Goal: Information Seeking & Learning: Learn about a topic

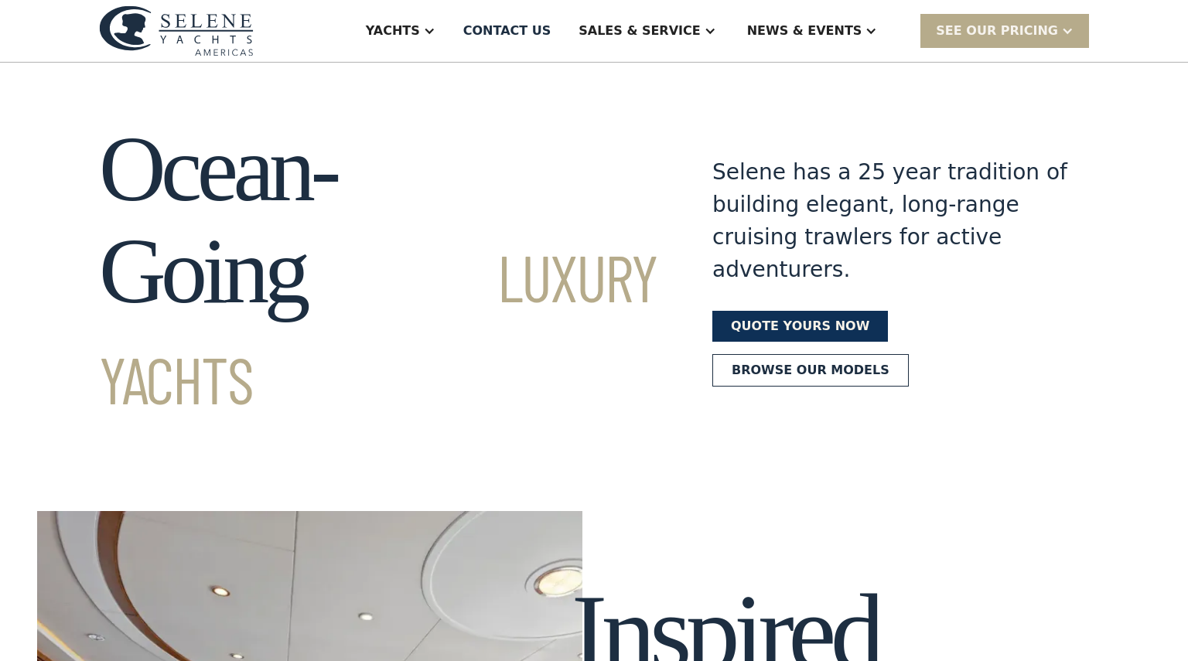
click at [810, 311] on link "Quote yours now" at bounding box center [800, 326] width 176 height 31
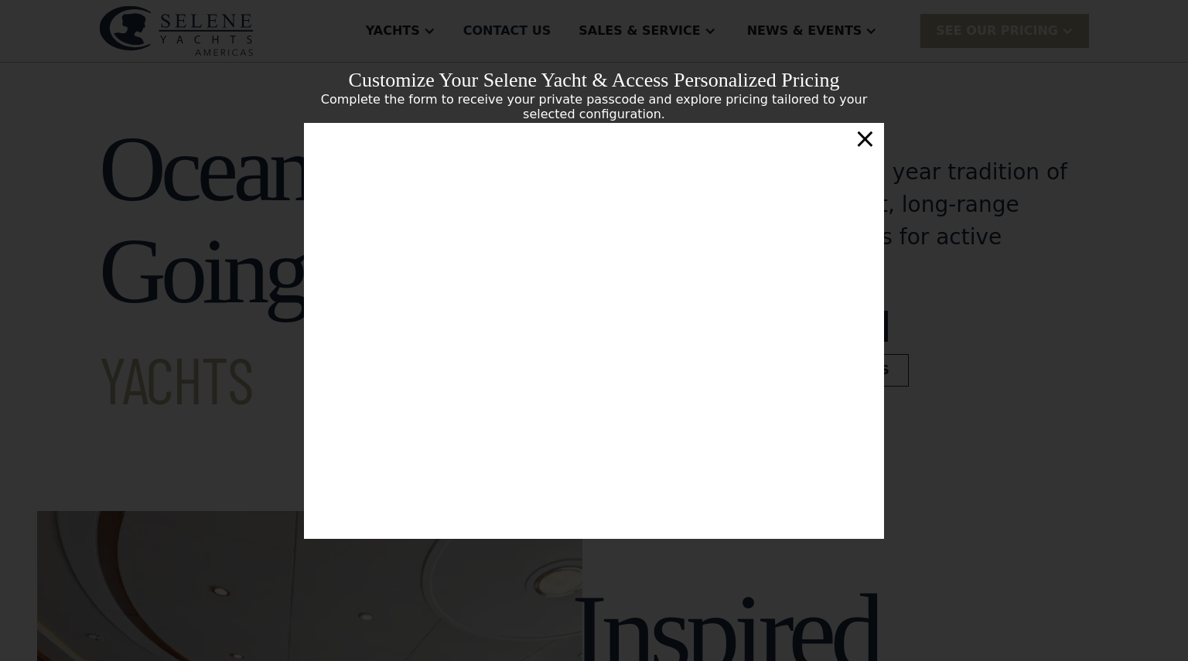
click at [868, 135] on div "×" at bounding box center [865, 138] width 22 height 31
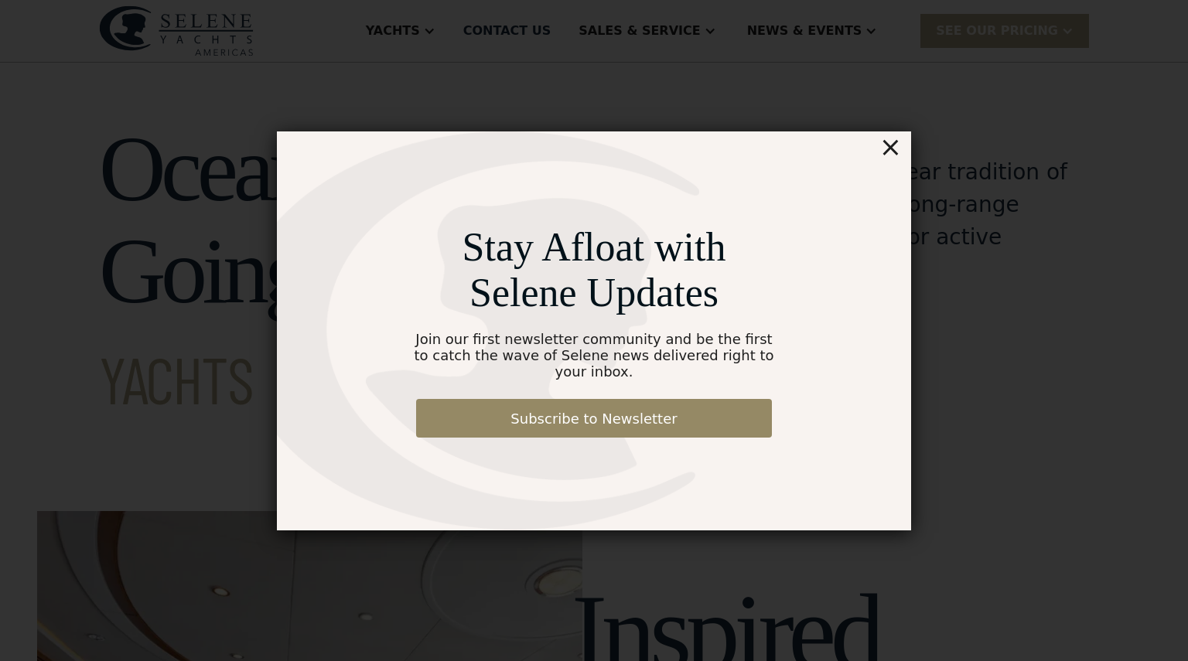
click at [901, 158] on div "×" at bounding box center [890, 146] width 22 height 31
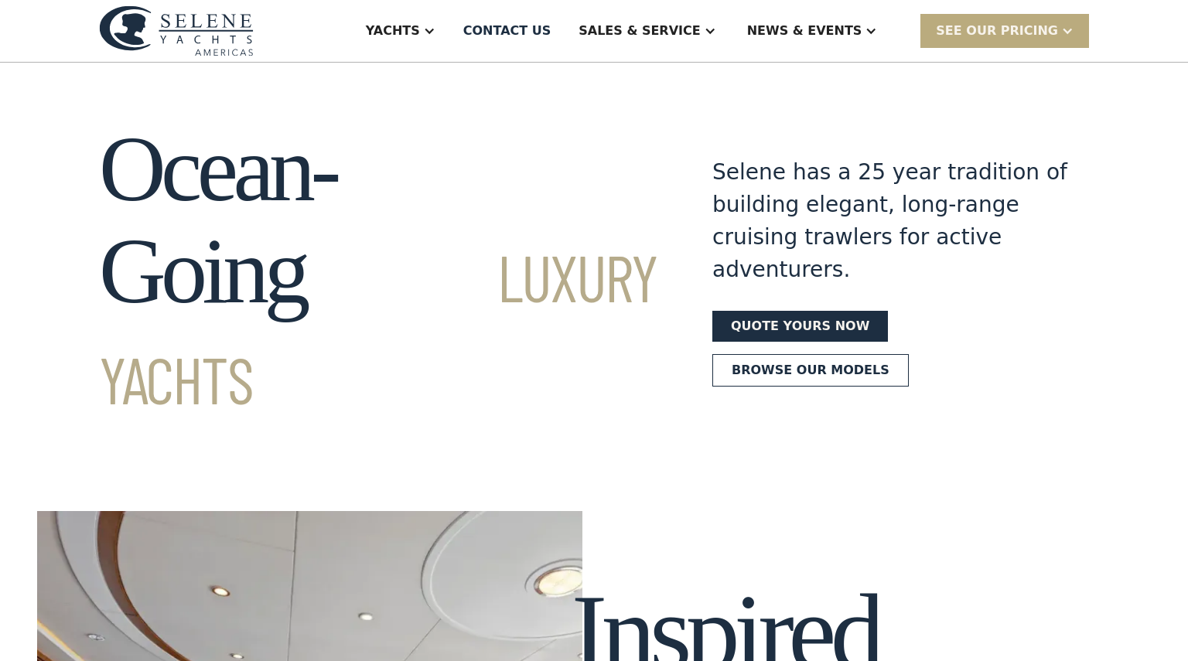
click at [999, 34] on div "SEE Our Pricing" at bounding box center [997, 31] width 122 height 19
click at [1003, 97] on link "Already have a passcode" at bounding box center [1024, 99] width 208 height 34
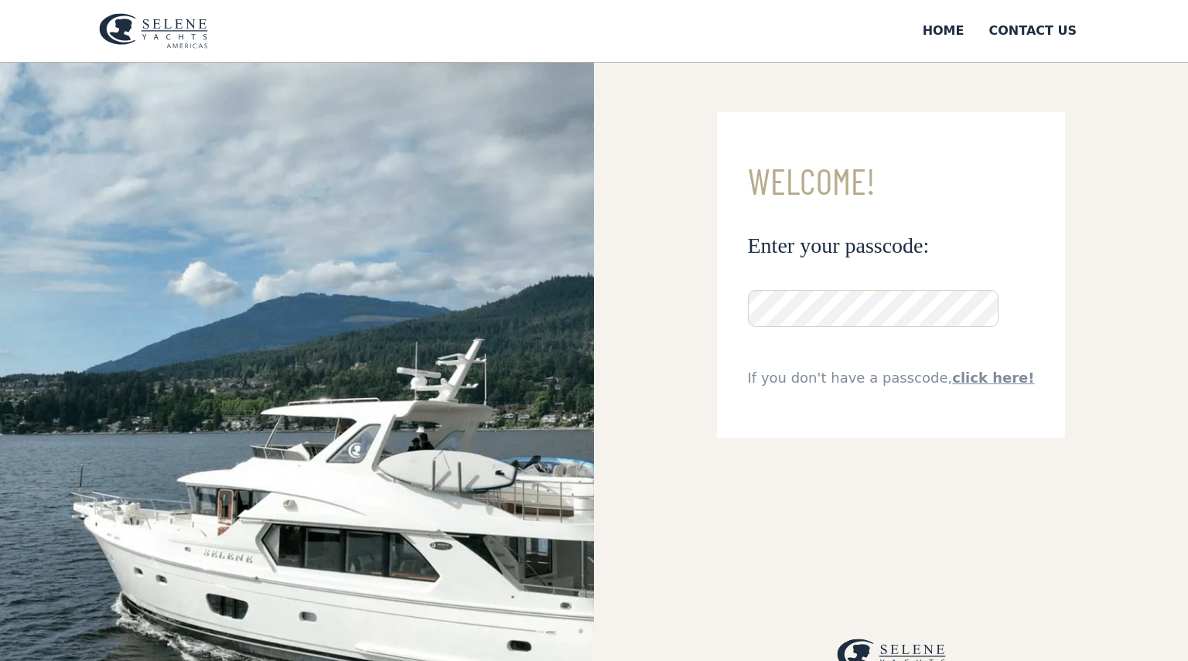
click at [984, 377] on link "click here!" at bounding box center [993, 378] width 82 height 16
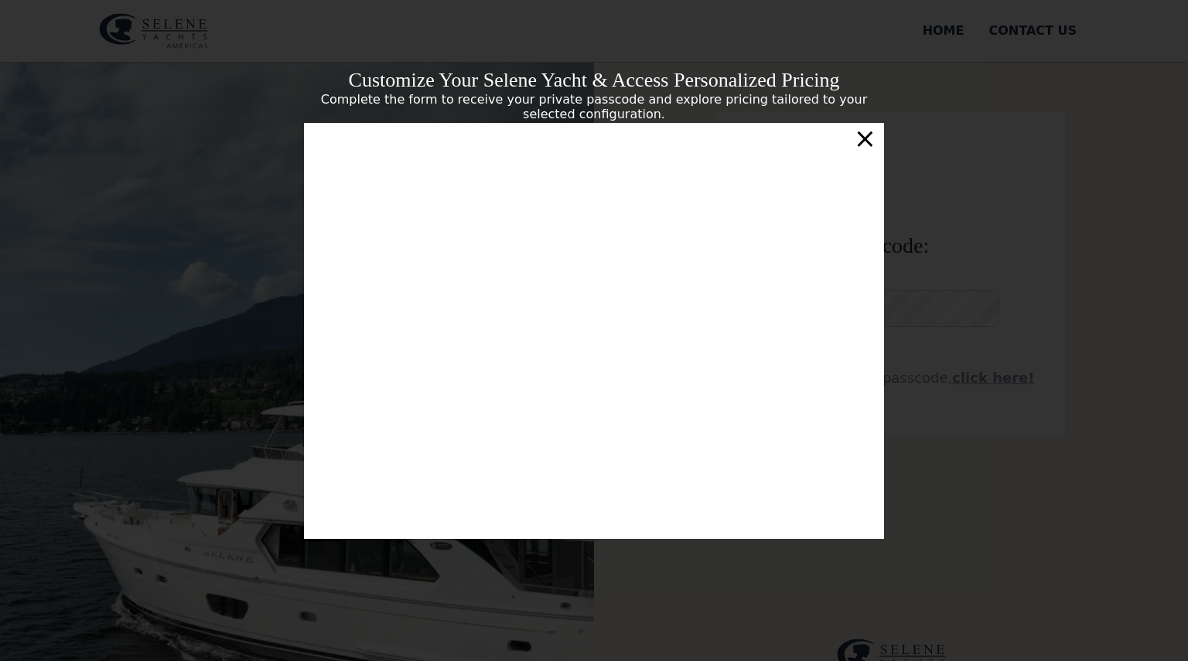
click at [870, 132] on div "×" at bounding box center [865, 138] width 22 height 31
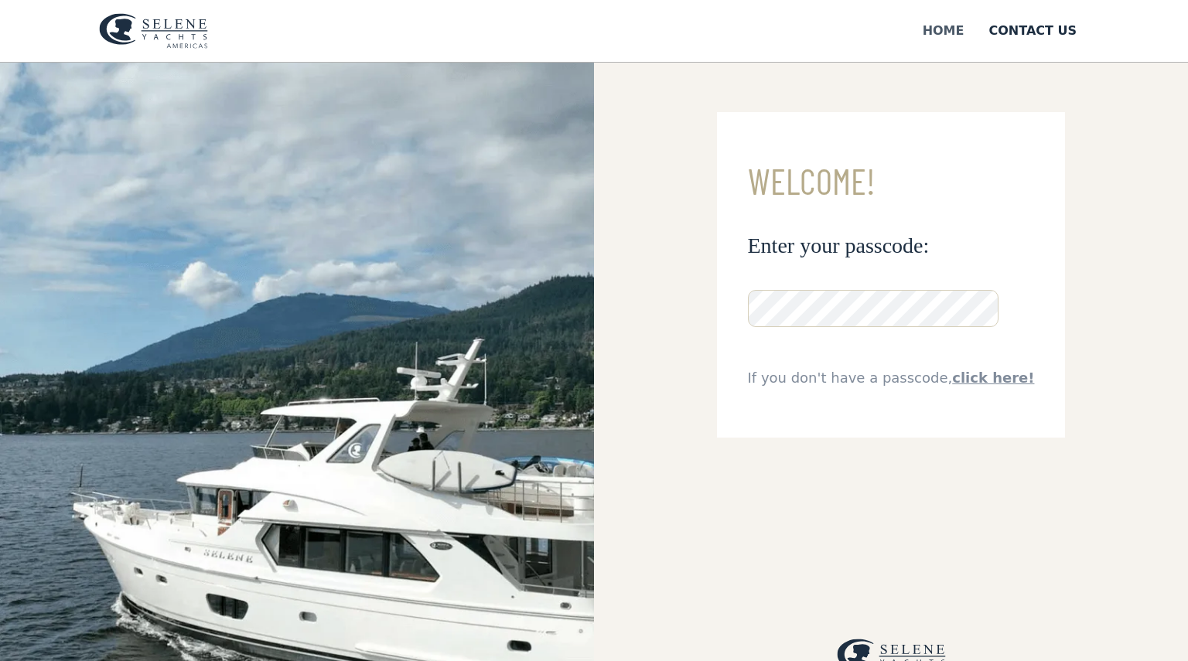
click at [939, 27] on div "Home" at bounding box center [944, 31] width 42 height 19
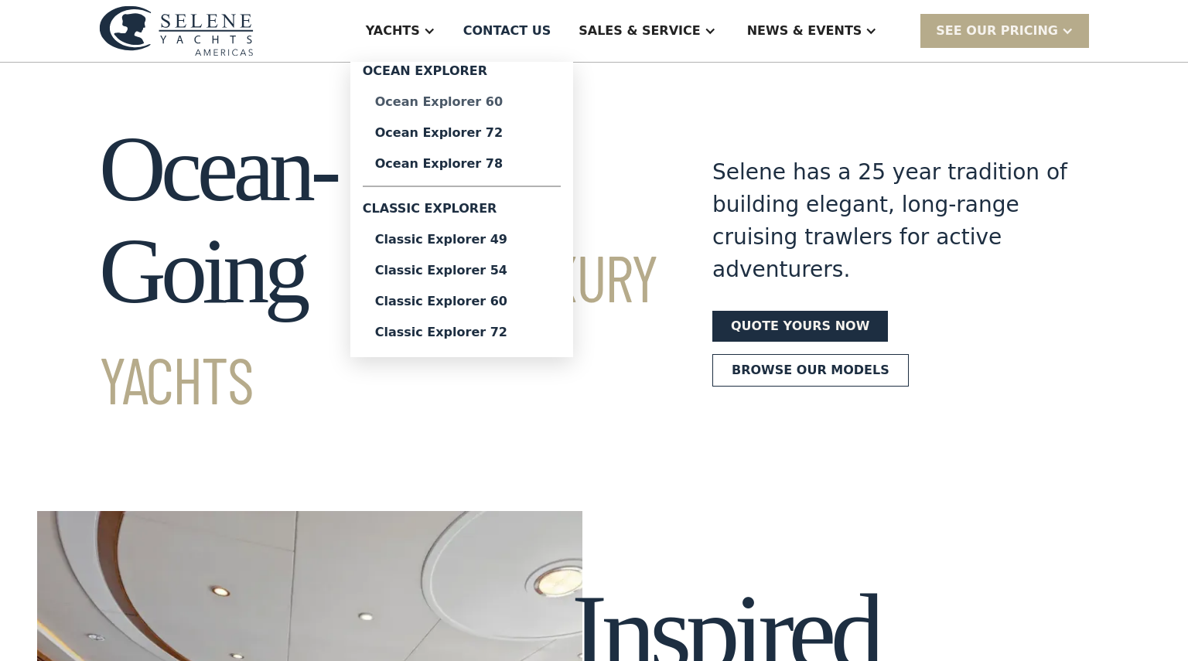
click at [497, 101] on div "Ocean Explorer 60" at bounding box center [461, 102] width 173 height 12
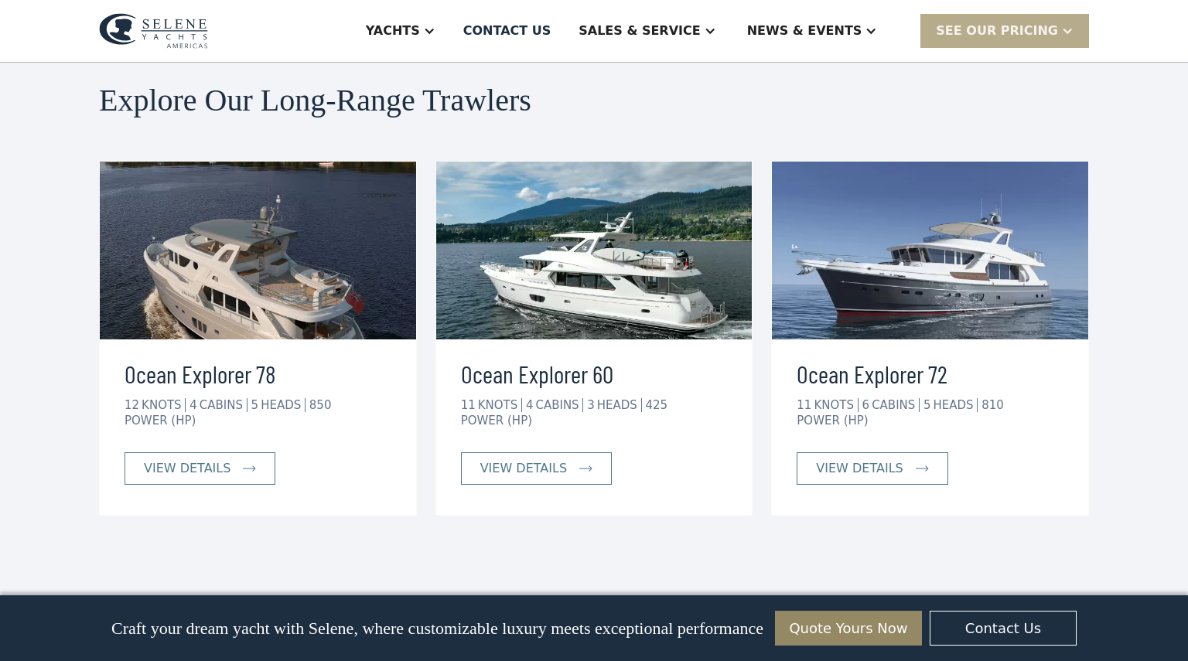
scroll to position [3905, 0]
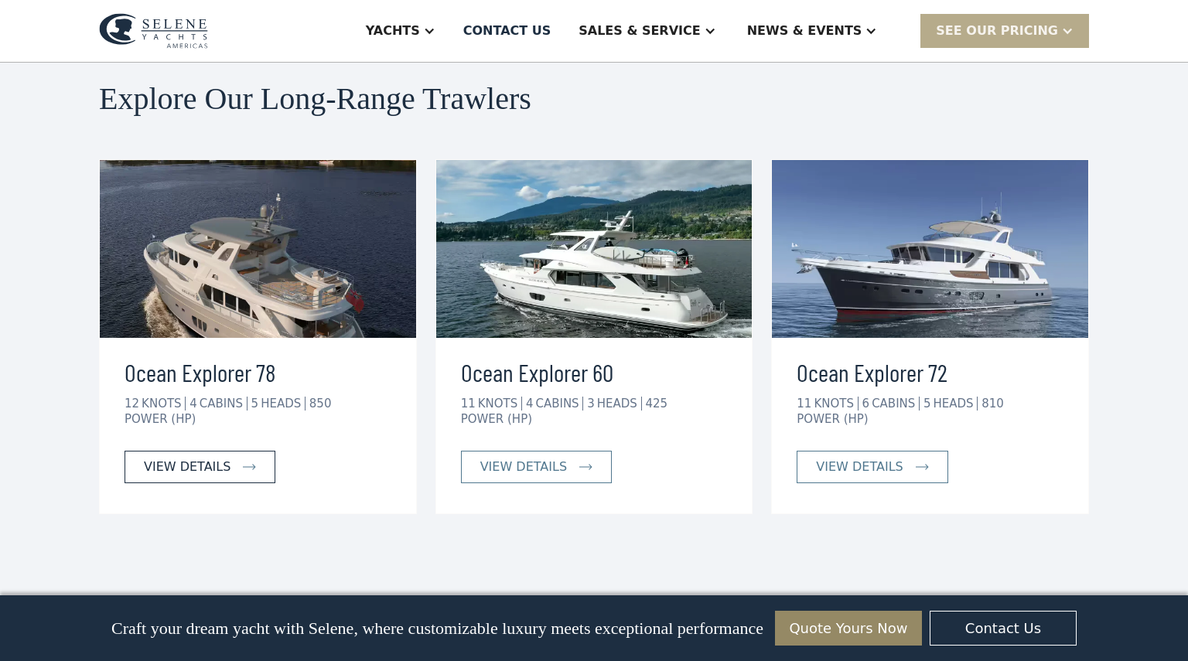
click at [210, 458] on div "view details" at bounding box center [187, 467] width 87 height 19
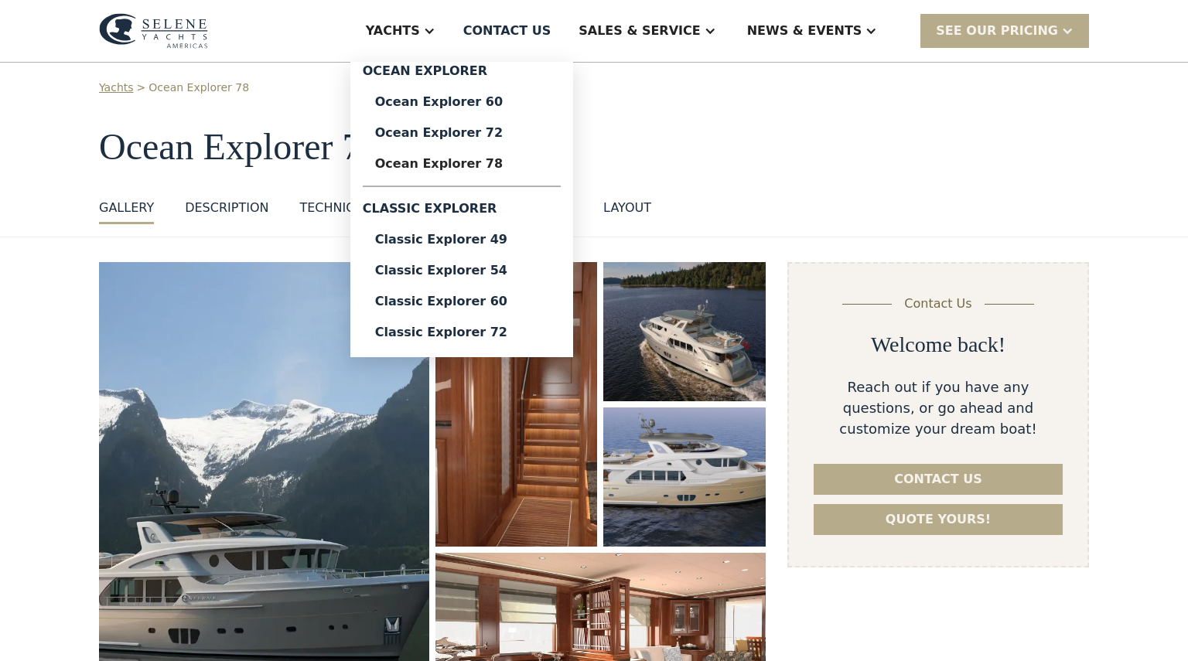
click at [420, 36] on div "Yachts" at bounding box center [393, 31] width 54 height 19
click at [488, 134] on div "Ocean Explorer 72" at bounding box center [461, 133] width 173 height 12
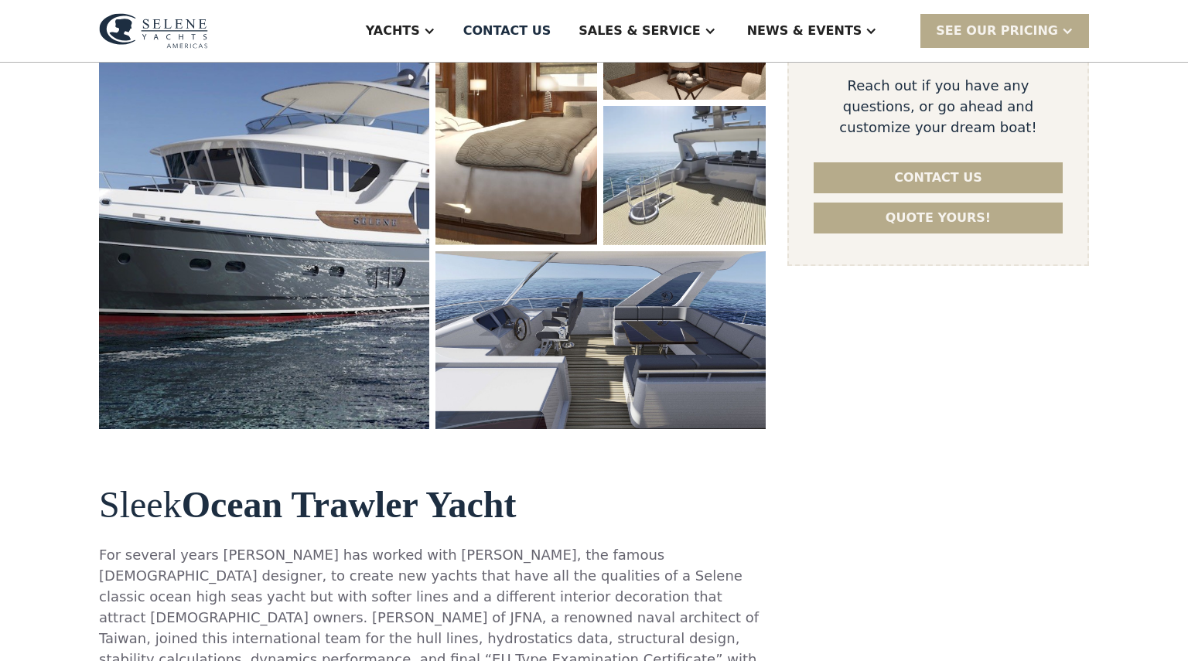
scroll to position [324, 0]
click at [335, 330] on img "open lightbox" at bounding box center [264, 195] width 330 height 469
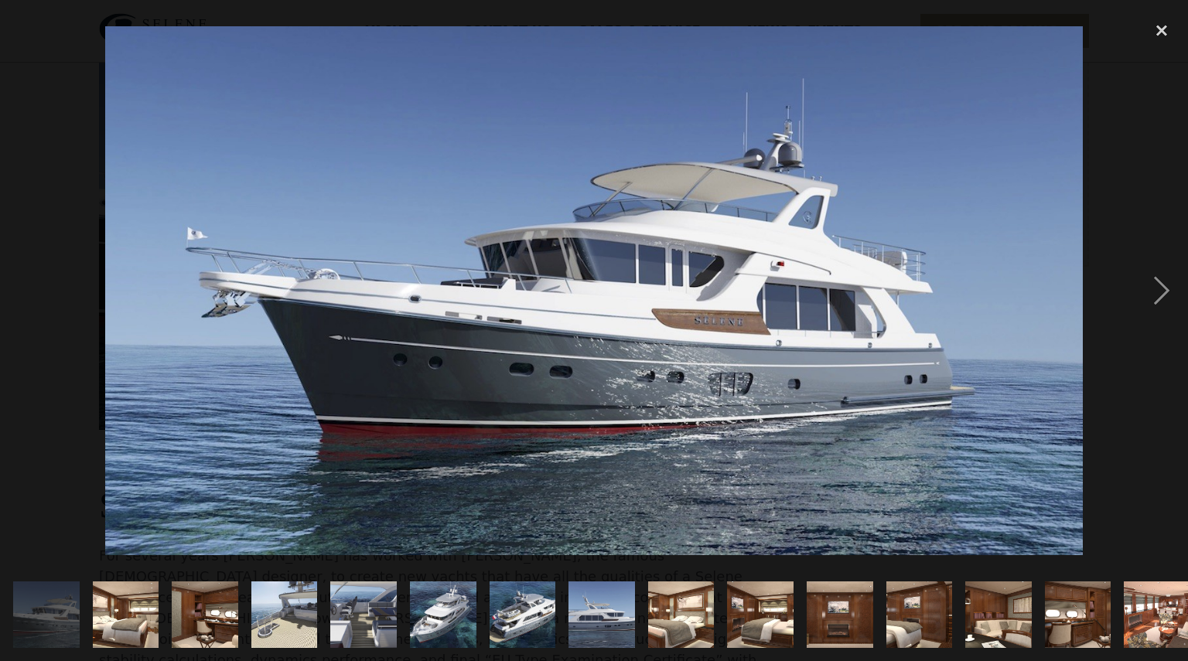
click at [914, 619] on img "show item 12 of 21" at bounding box center [919, 615] width 100 height 67
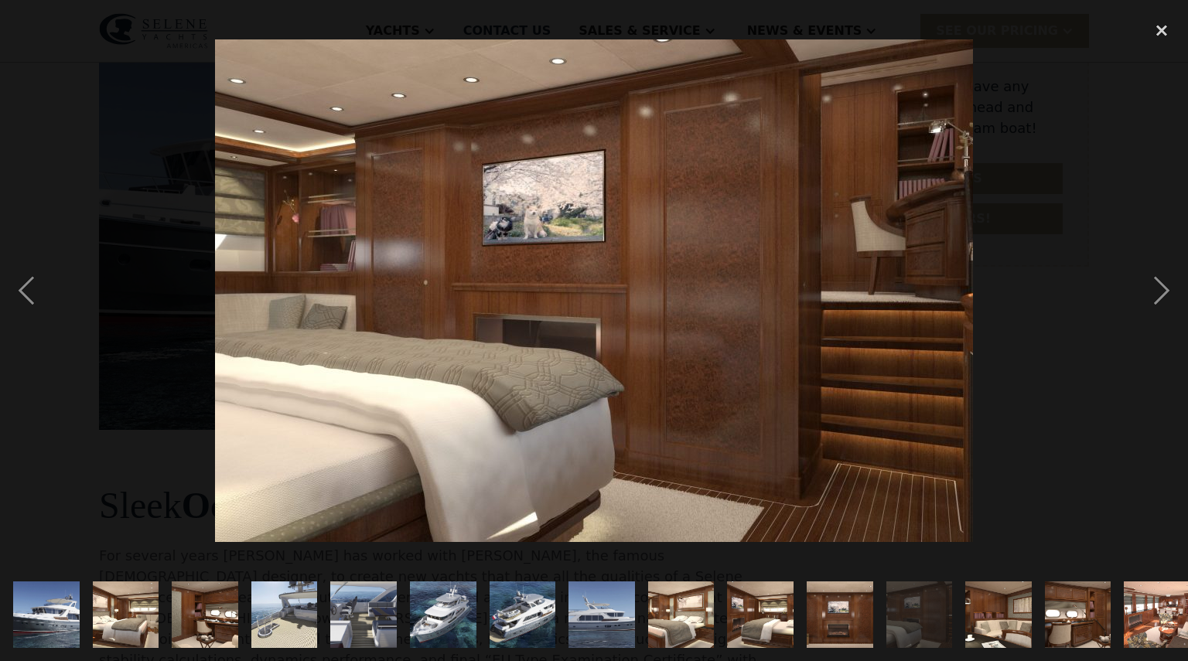
click at [969, 622] on img "show item 13 of 21" at bounding box center [999, 615] width 100 height 67
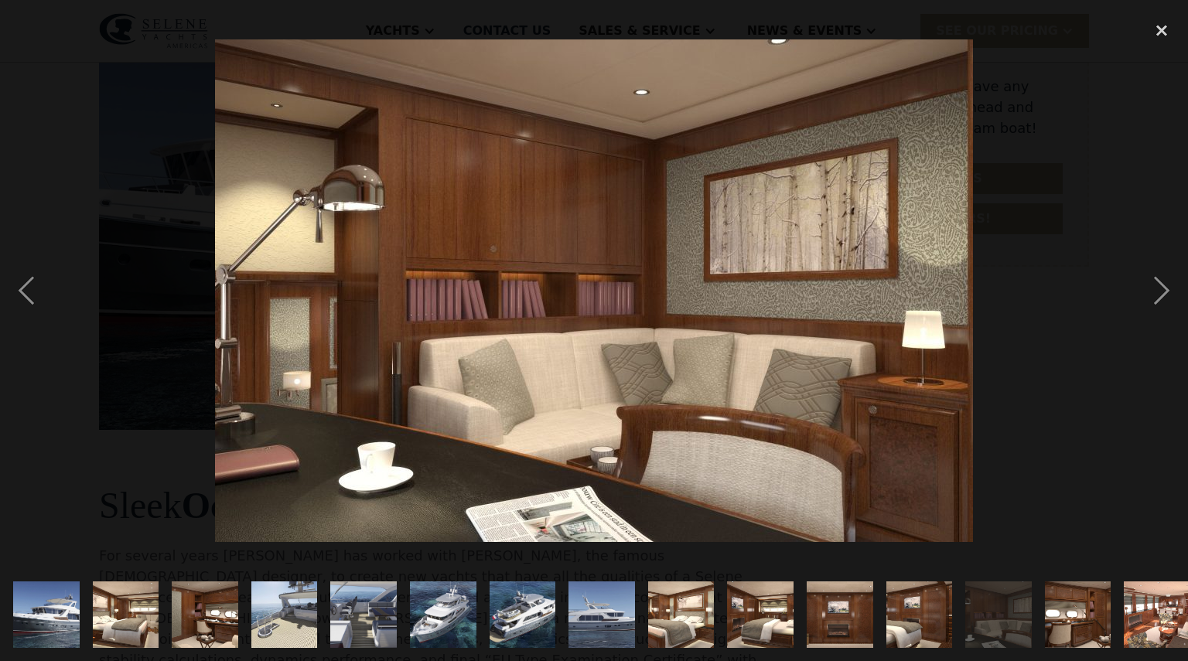
click at [1019, 616] on img "show item 13 of 21" at bounding box center [999, 615] width 100 height 67
click at [1162, 286] on div "next image" at bounding box center [1161, 290] width 53 height 555
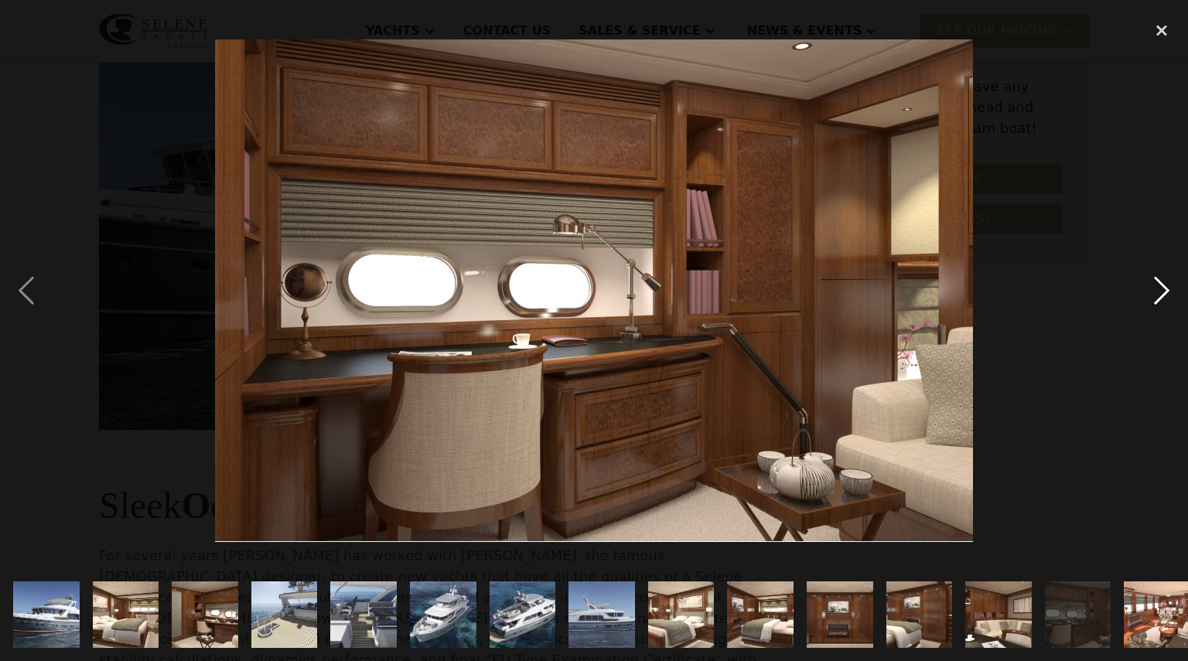
click at [1162, 286] on div "next image" at bounding box center [1161, 290] width 53 height 555
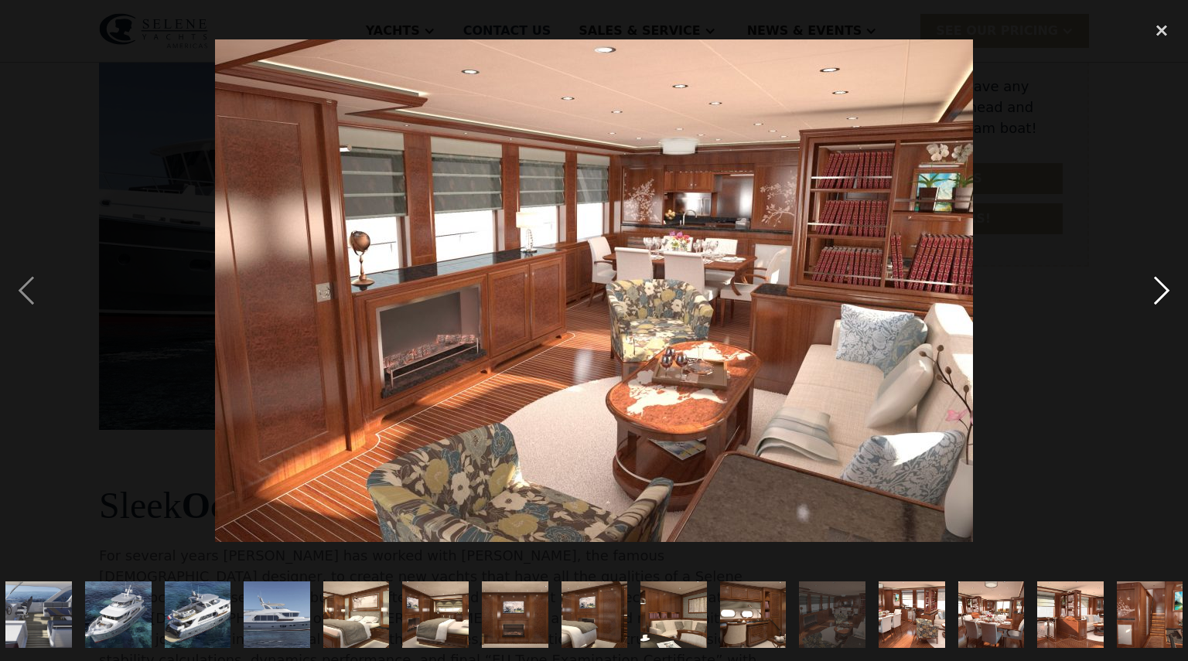
click at [1162, 286] on div "next image" at bounding box center [1161, 290] width 53 height 555
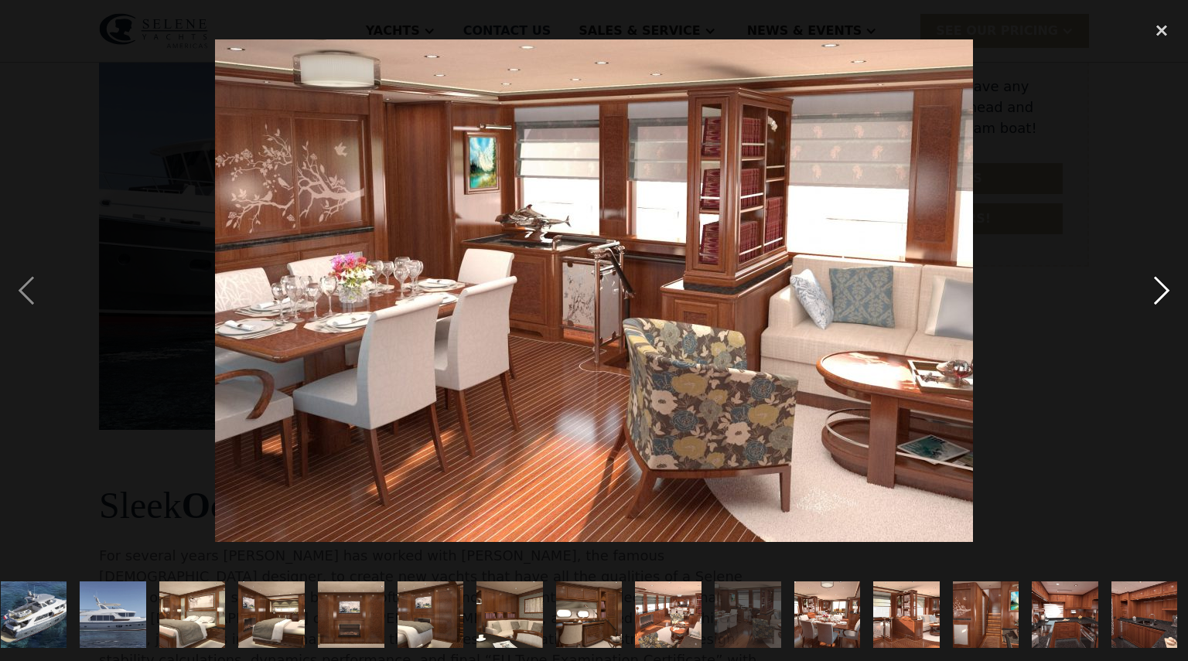
click at [1162, 286] on div "next image" at bounding box center [1161, 290] width 53 height 555
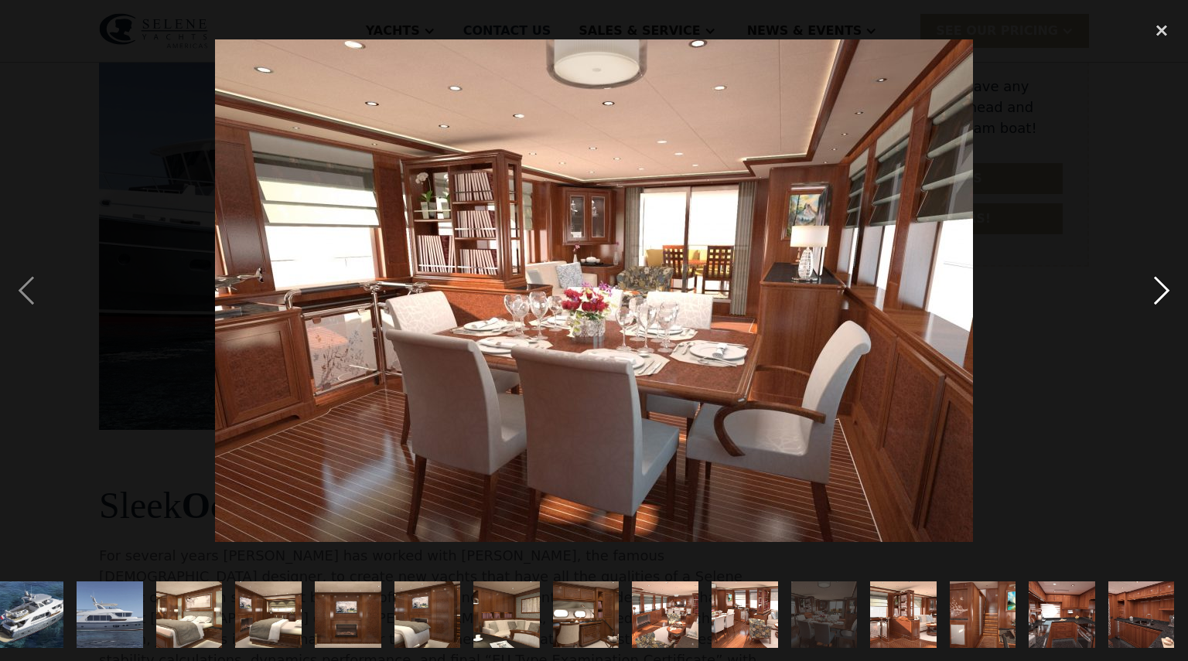
click at [1162, 286] on div "next image" at bounding box center [1161, 290] width 53 height 555
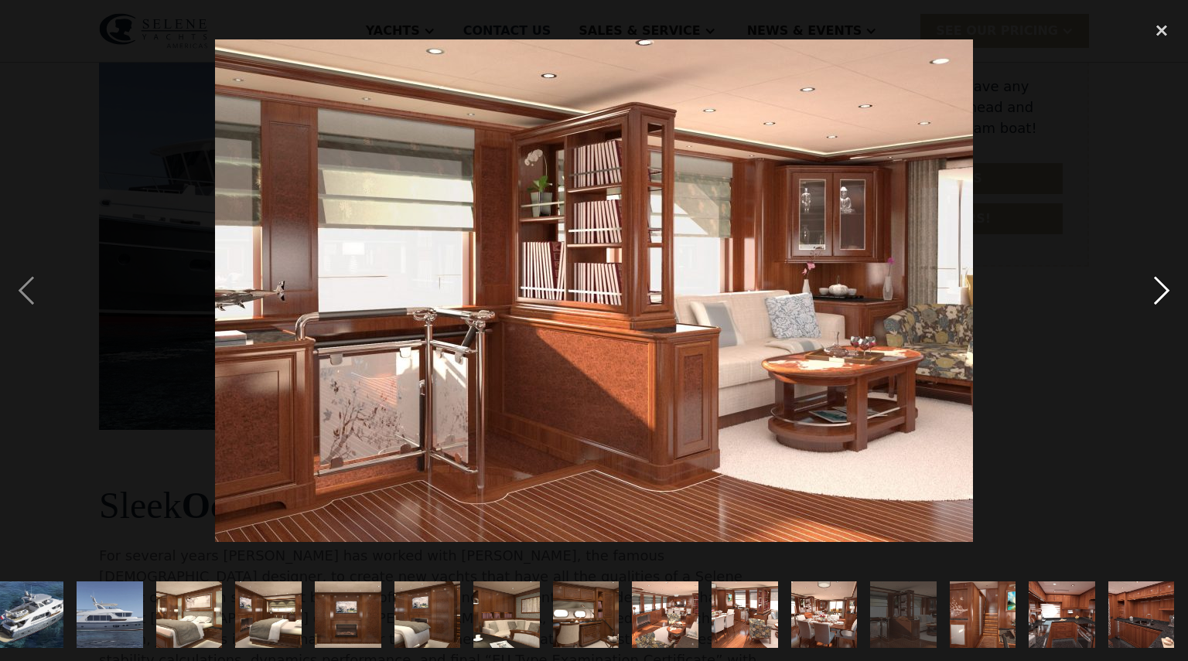
click at [1162, 286] on div "next image" at bounding box center [1161, 290] width 53 height 555
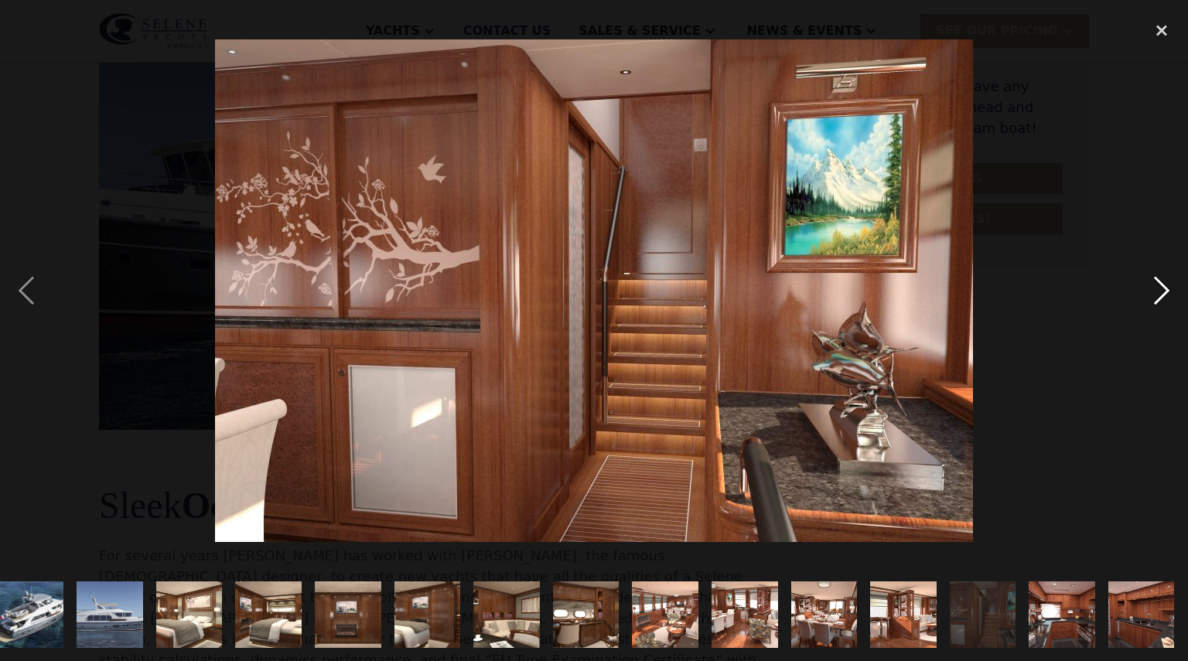
click at [1162, 286] on div "next image" at bounding box center [1161, 290] width 53 height 555
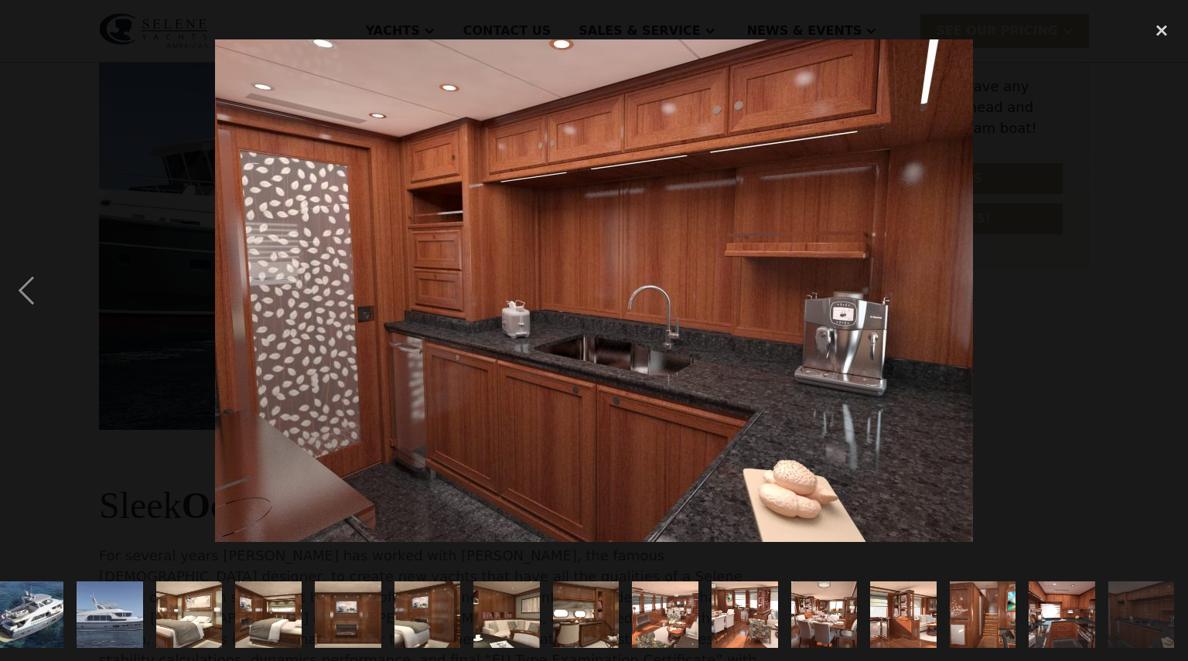
click at [1162, 286] on div "next image" at bounding box center [1161, 290] width 53 height 555
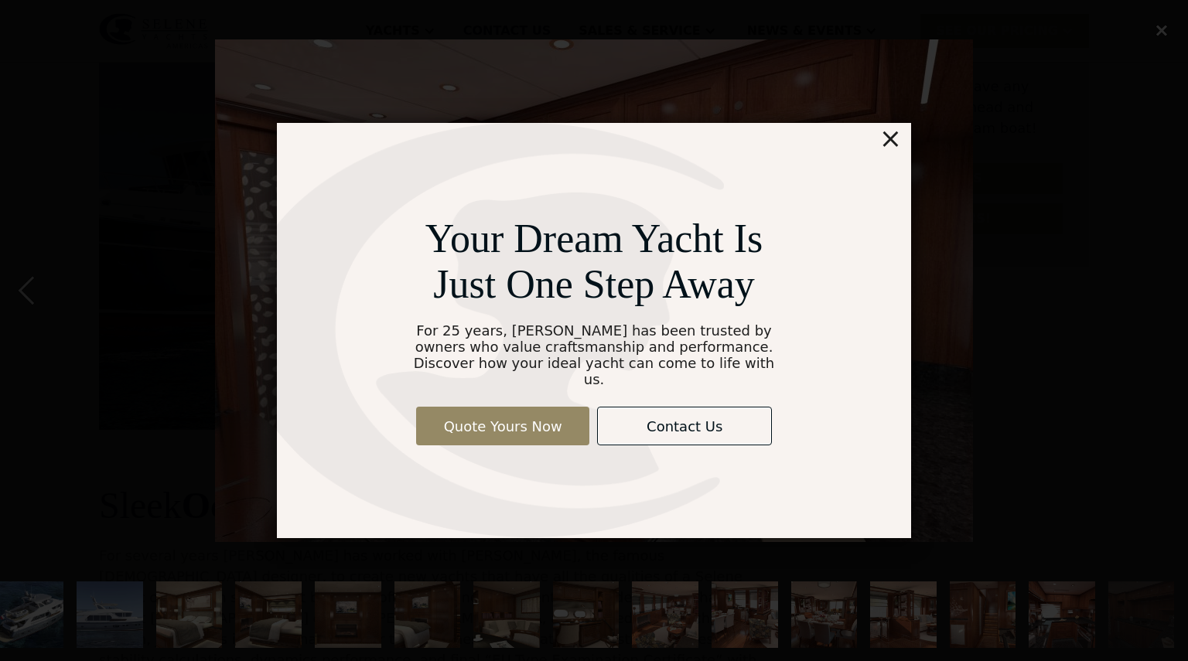
click at [894, 141] on div "×" at bounding box center [890, 138] width 22 height 31
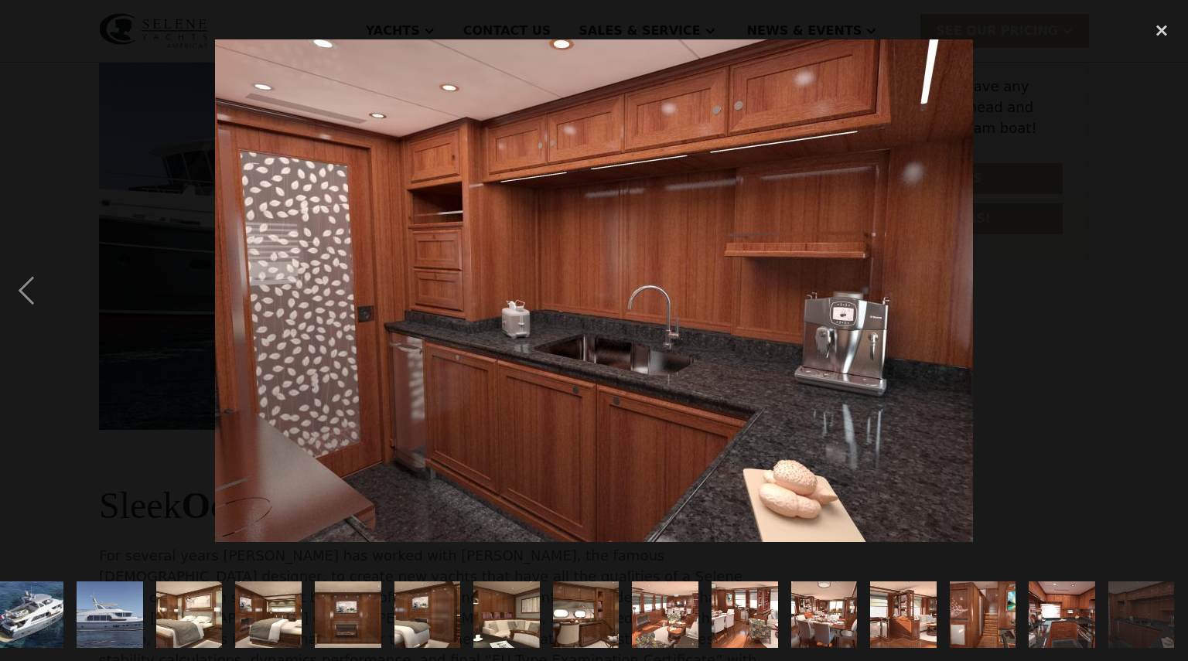
scroll to position [0, 0]
